Goal: Entertainment & Leisure: Consume media (video, audio)

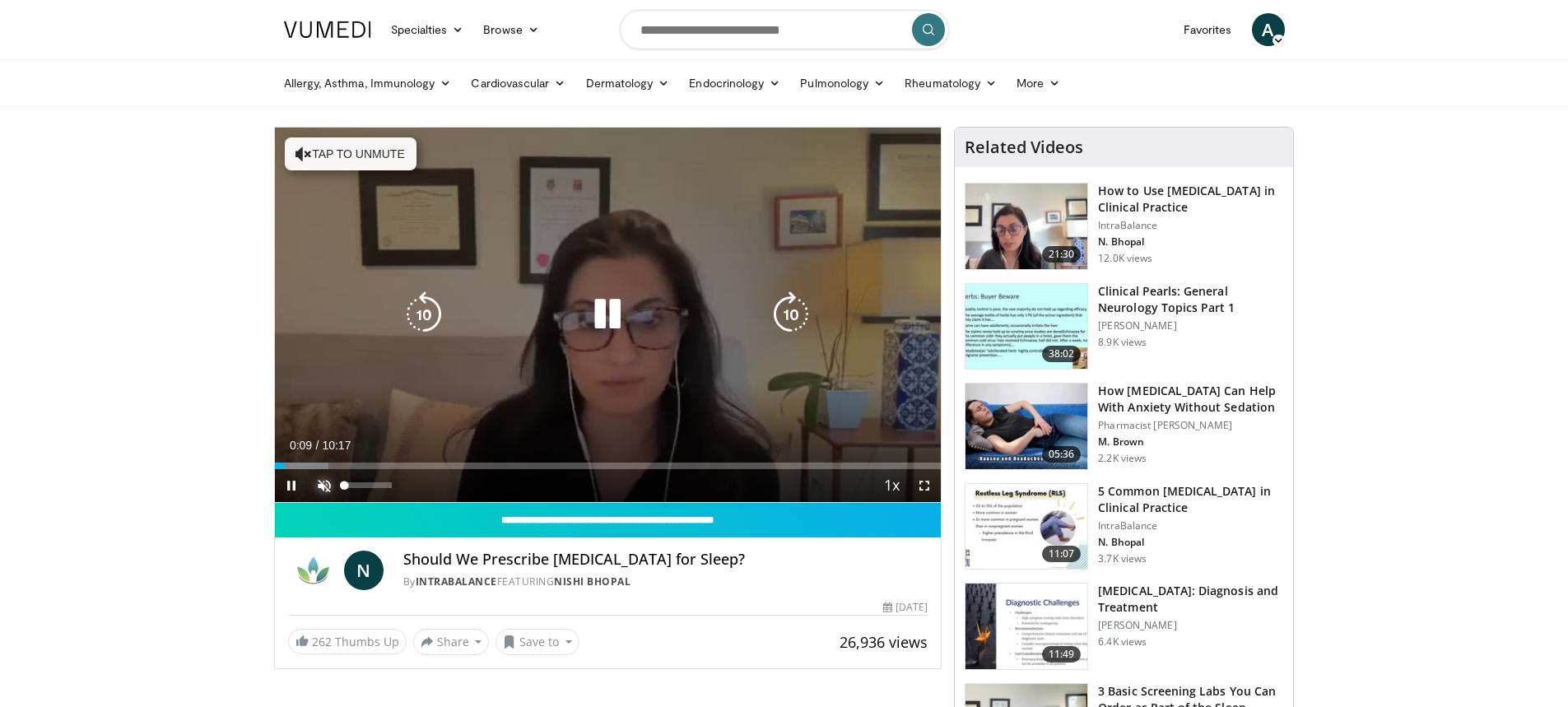
click at [332, 487] on span "Video Player" at bounding box center [324, 486] width 33 height 33
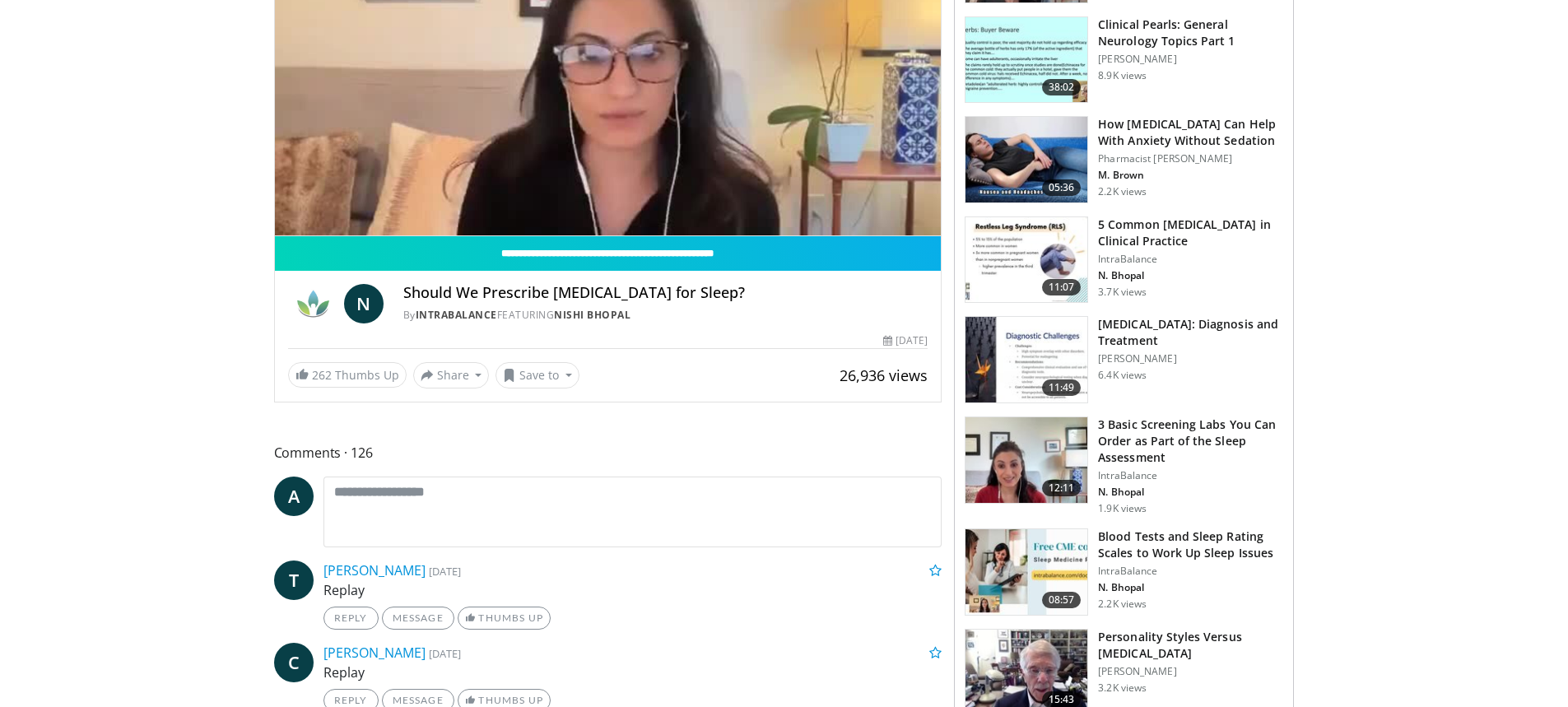
scroll to position [165, 0]
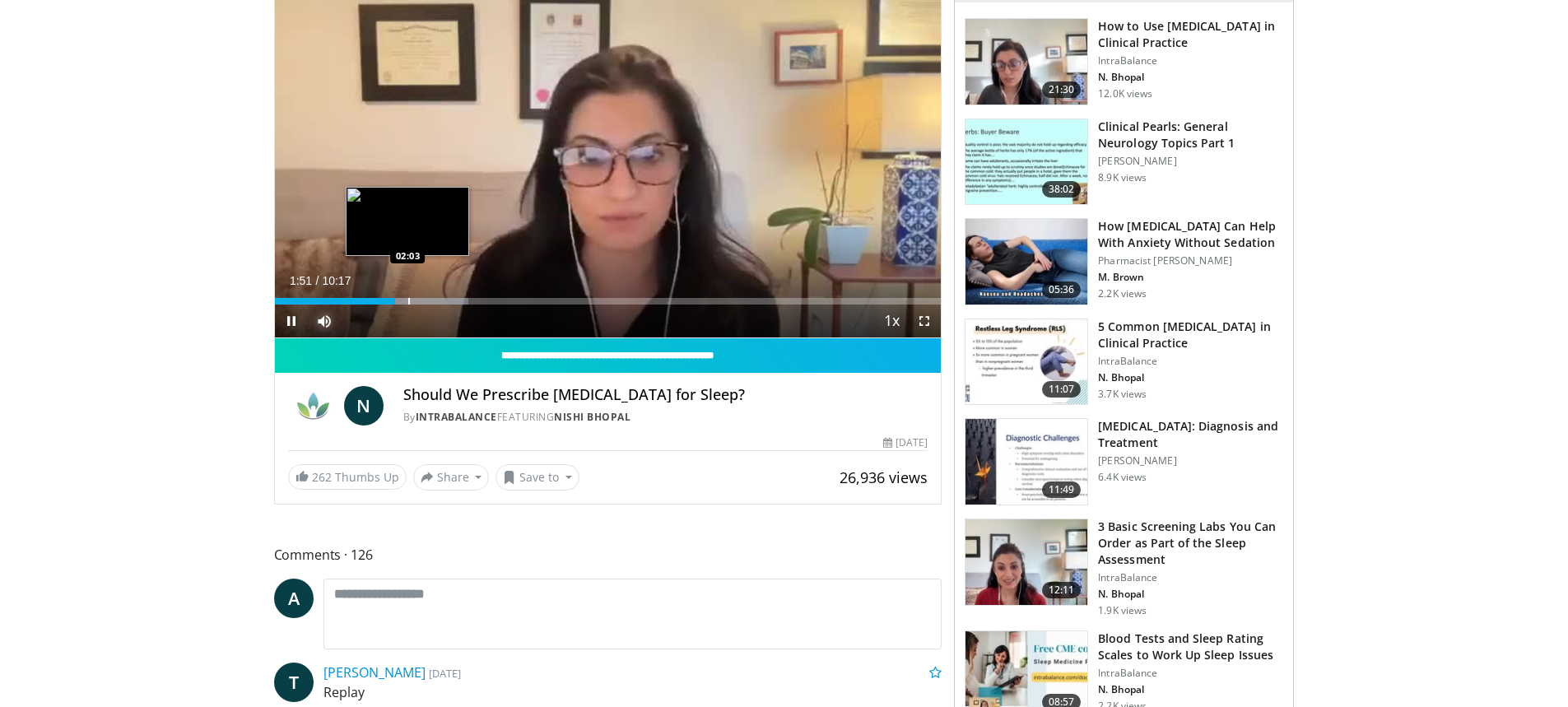
click at [409, 300] on div "Progress Bar" at bounding box center [409, 302] width 2 height 7
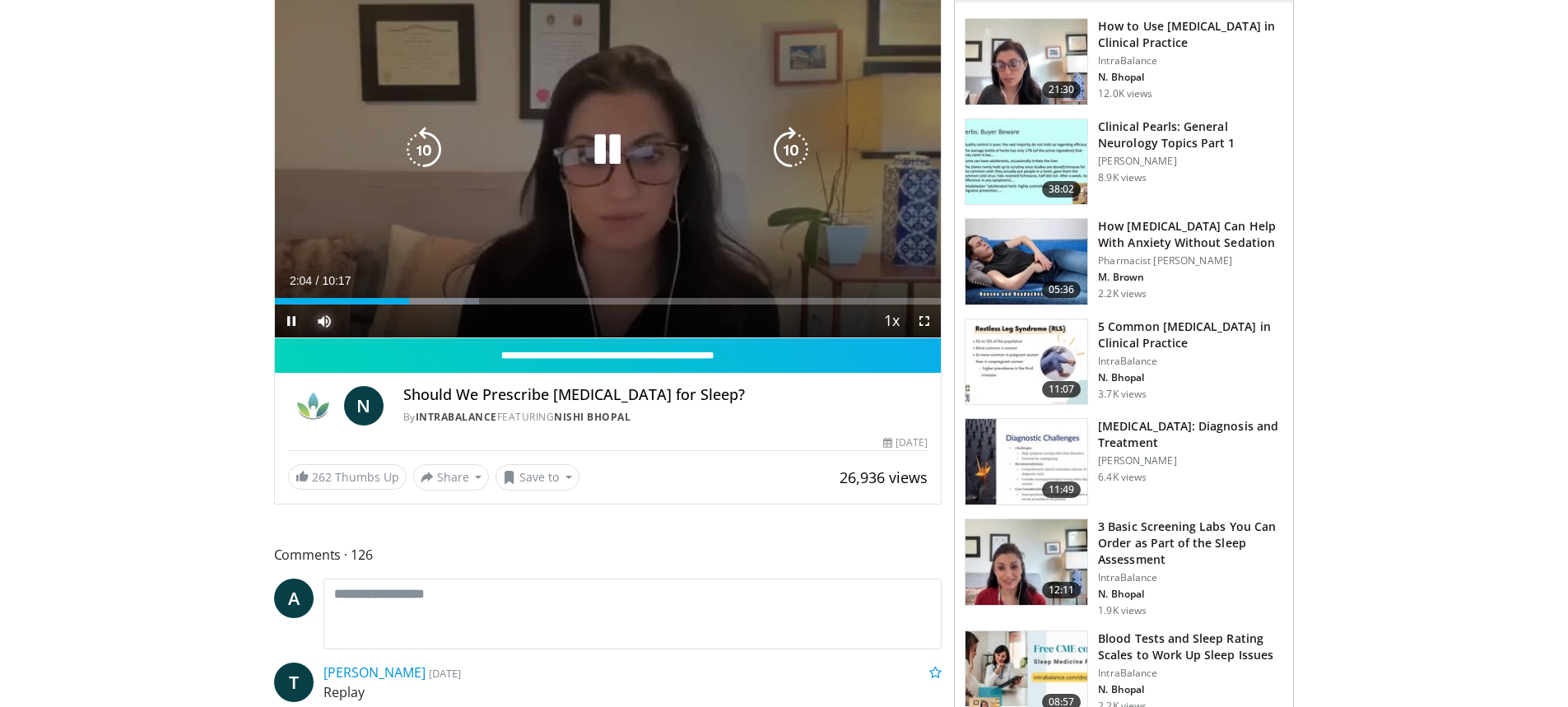
click at [424, 303] on div "Progress Bar" at bounding box center [428, 302] width 103 height 7
click at [290, 314] on span "Video Player" at bounding box center [292, 321] width 33 height 33
